Goal: Task Accomplishment & Management: Complete application form

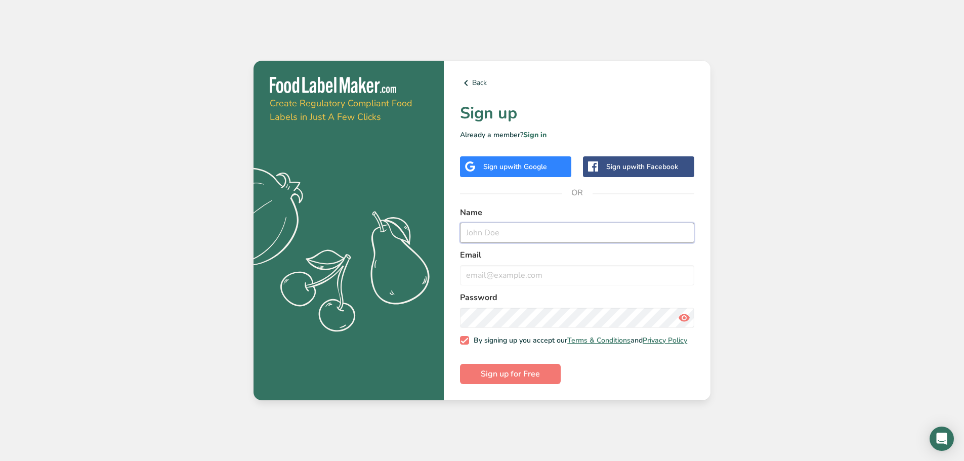
click at [484, 228] on input "text" at bounding box center [577, 233] width 234 height 20
type input "chadrick"
drag, startPoint x: 549, startPoint y: 275, endPoint x: 554, endPoint y: 272, distance: 5.7
click at [551, 274] on input "email" at bounding box center [577, 275] width 234 height 20
type input "pop@gmail.com"
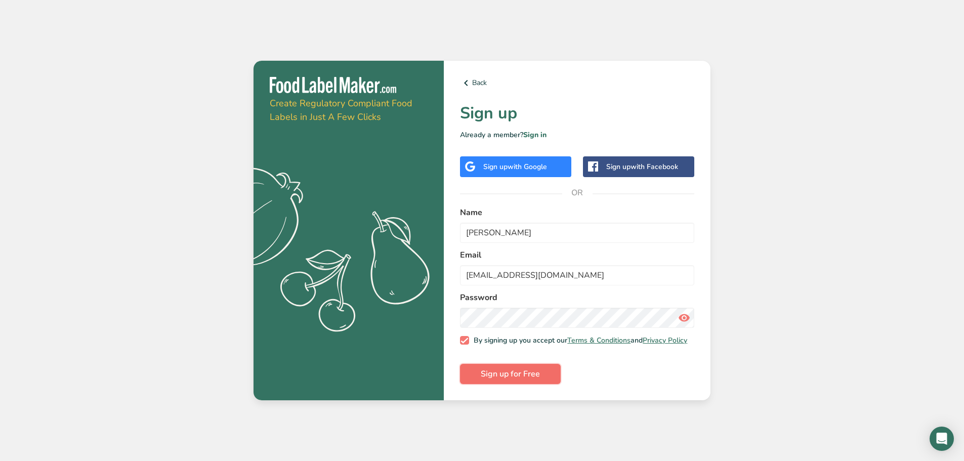
click at [522, 378] on span "Sign up for Free" at bounding box center [510, 374] width 59 height 12
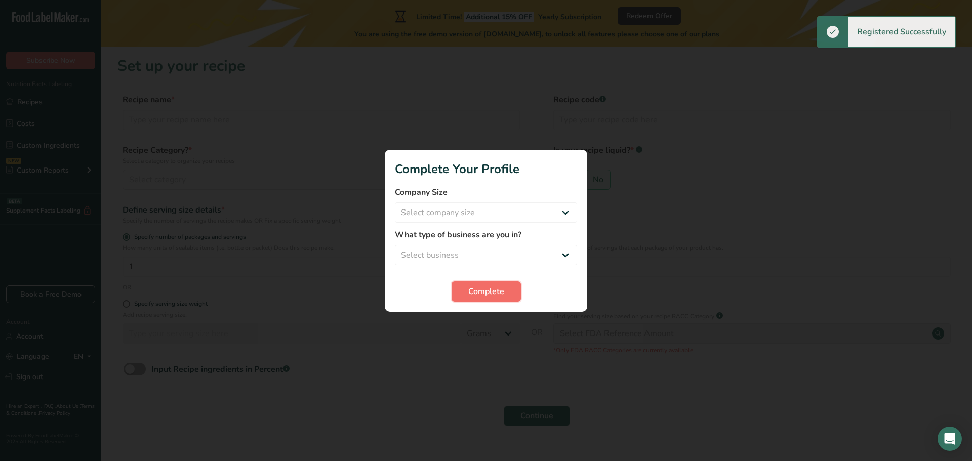
click at [496, 297] on span "Complete" at bounding box center [486, 291] width 36 height 12
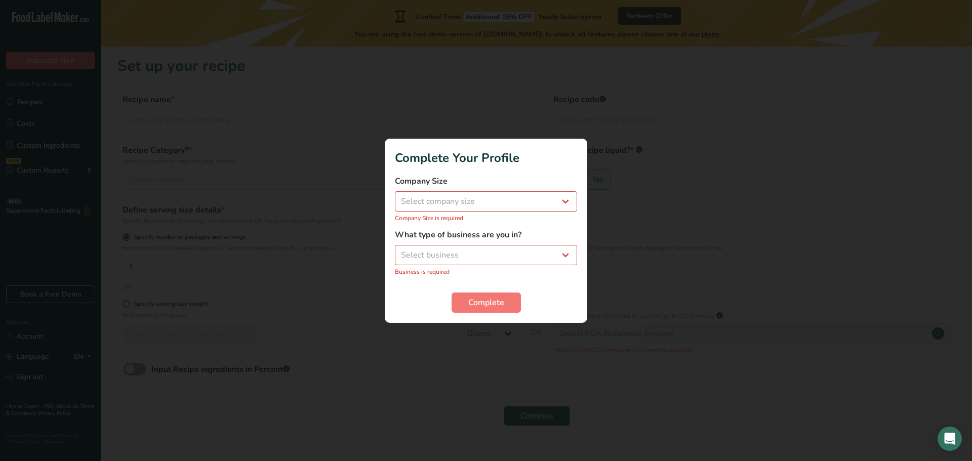
click at [442, 190] on div "Company Size Select company size Fewer than 10 Employees 10 to 50 Employees 51 …" at bounding box center [486, 199] width 182 height 48
click at [439, 199] on select "Select company size Fewer than 10 Employees 10 to 50 Employees 51 to 500 Employ…" at bounding box center [486, 201] width 182 height 20
select select "3"
click at [395, 196] on select "Select company size Fewer than 10 Employees 10 to 50 Employees 51 to 500 Employ…" at bounding box center [486, 201] width 182 height 20
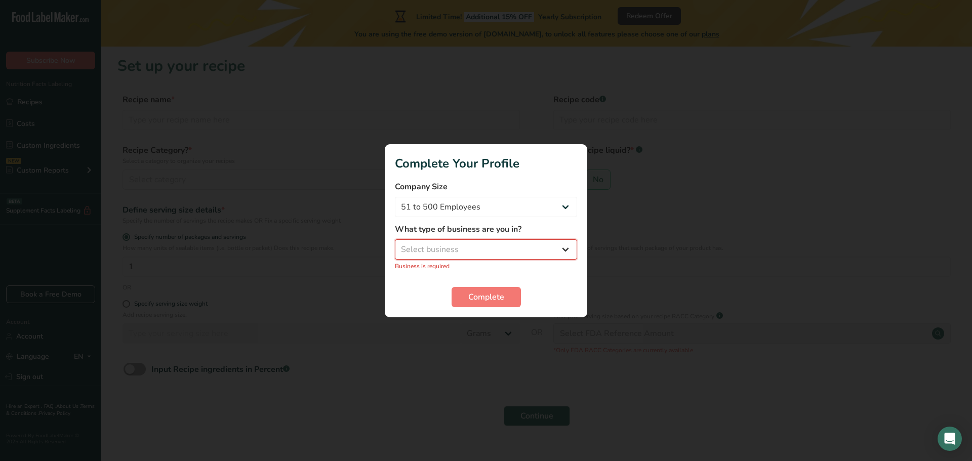
click at [464, 251] on select "Select business Packaged Food Manufacturer Restaurant & Cafe Bakery Meal Plans …" at bounding box center [486, 249] width 182 height 20
select select "2"
click at [395, 244] on select "Select business Packaged Food Manufacturer Restaurant & Cafe Bakery Meal Plans …" at bounding box center [486, 249] width 182 height 20
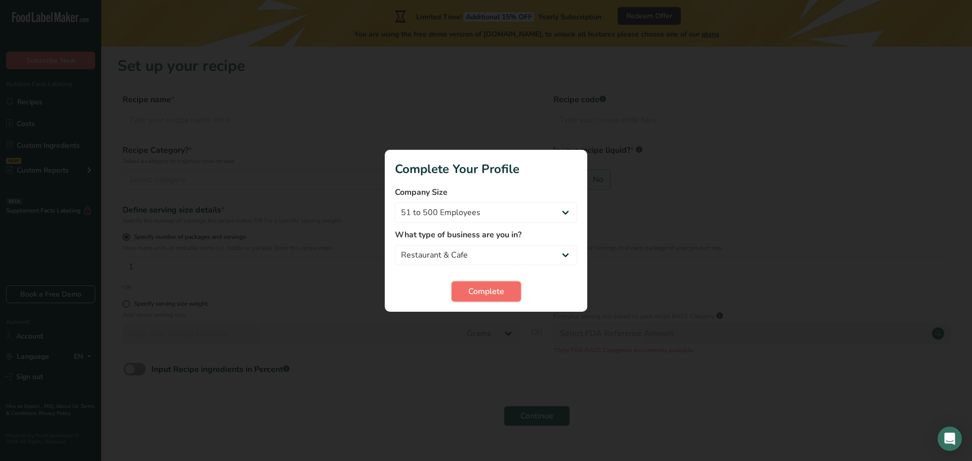
click at [480, 284] on button "Complete" at bounding box center [485, 291] width 69 height 20
